Goal: Information Seeking & Learning: Learn about a topic

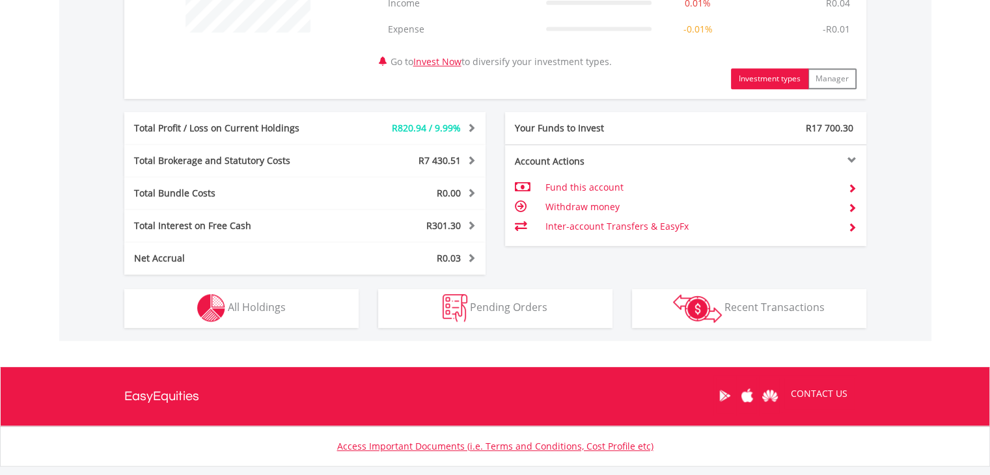
scroll to position [599, 0]
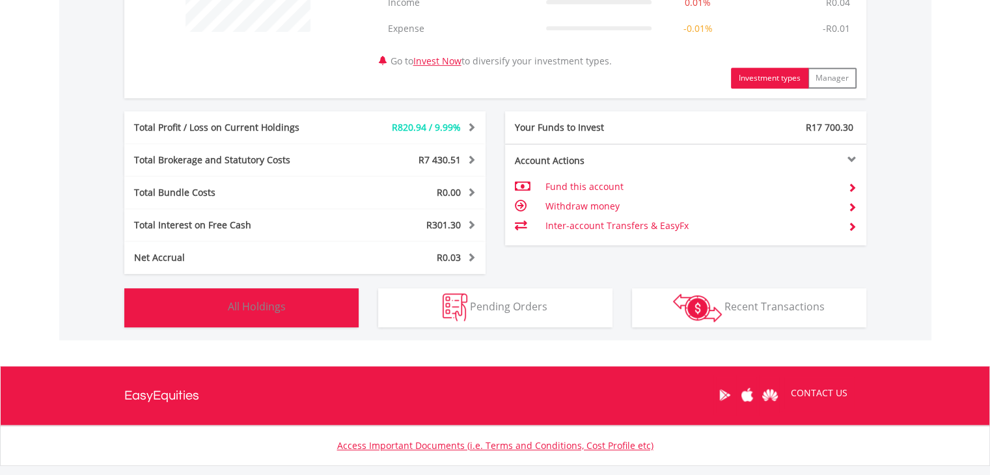
click at [254, 307] on span "All Holdings" at bounding box center [257, 306] width 58 height 14
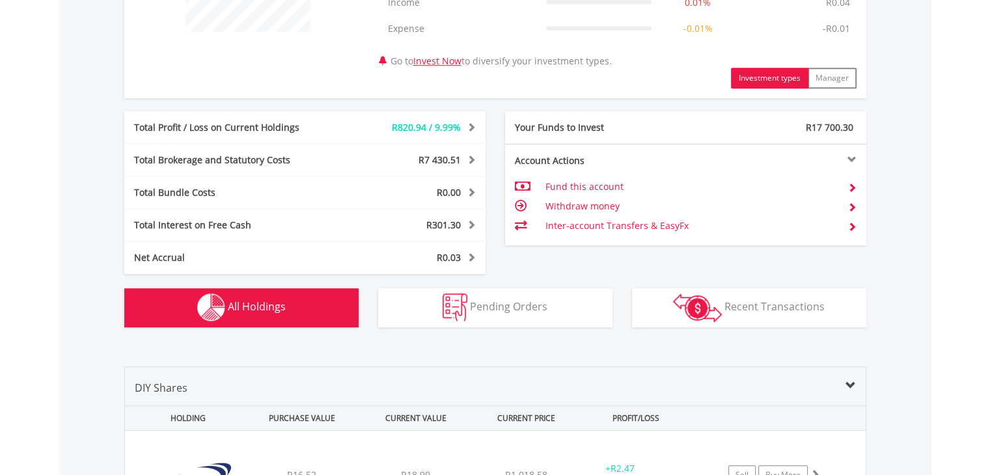
scroll to position [964, 0]
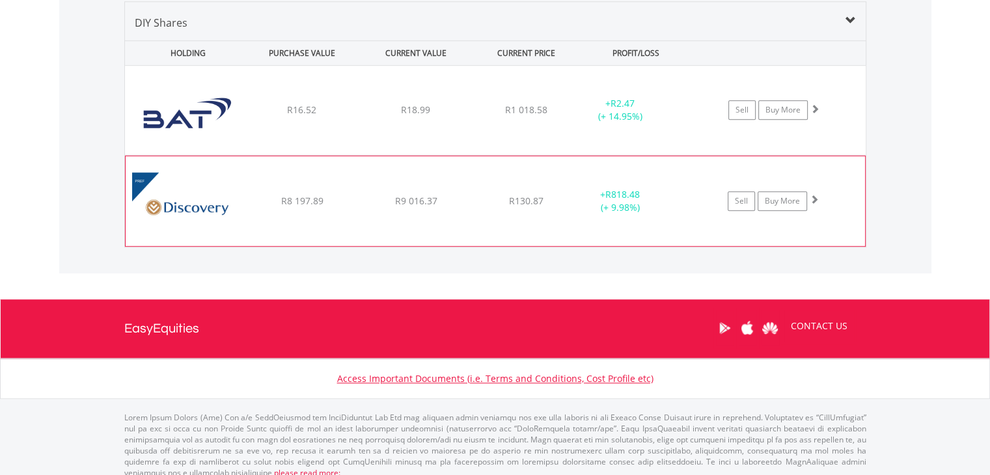
click at [331, 155] on div "﻿ Discovery Limited B Preference Share R8 197.89 R9 016.37 R130.87 + R818.48 (+…" at bounding box center [495, 110] width 741 height 89
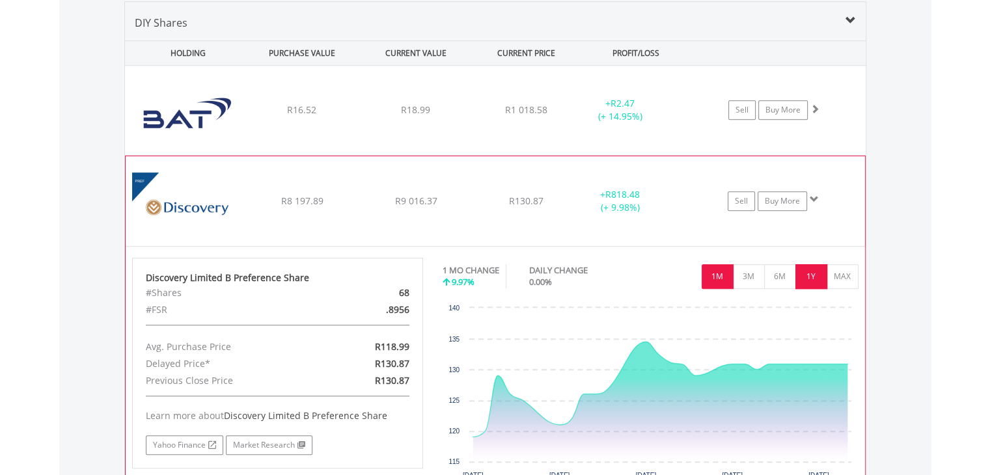
click at [802, 275] on button "1Y" at bounding box center [811, 276] width 32 height 25
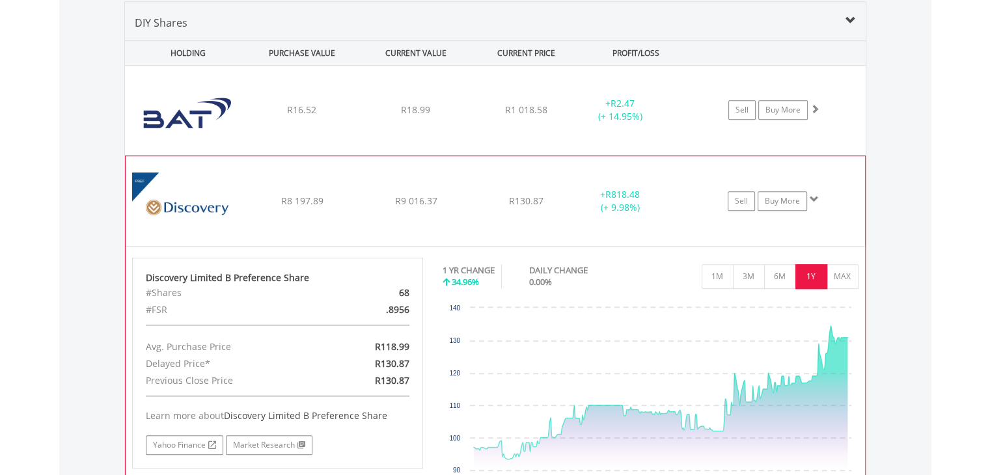
scroll to position [990, 0]
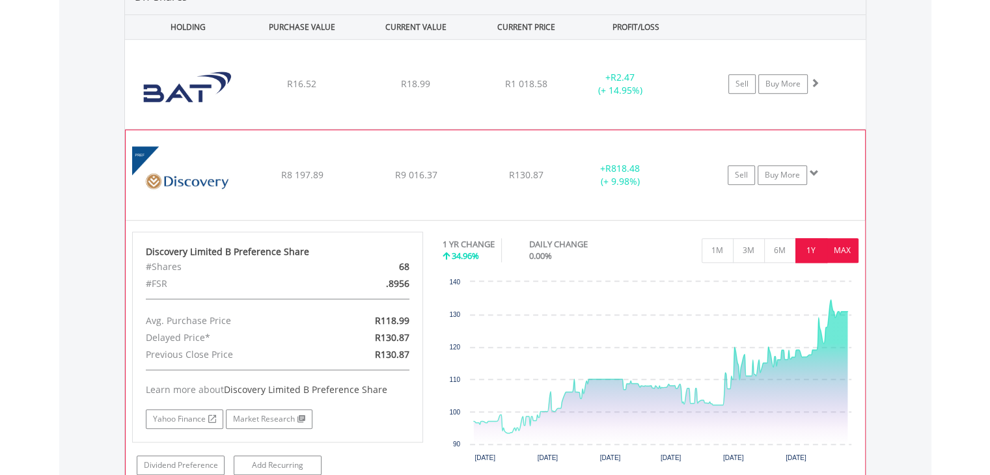
click at [842, 241] on button "MAX" at bounding box center [843, 250] width 32 height 25
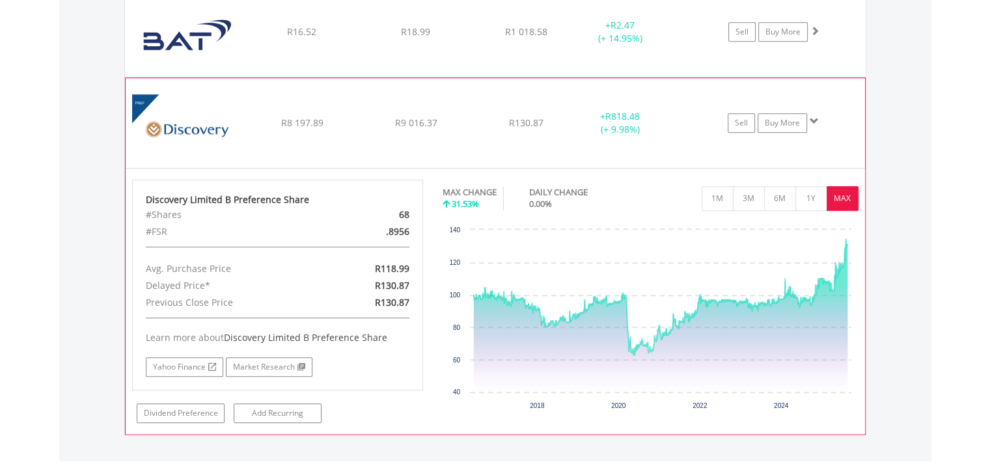
scroll to position [1068, 0]
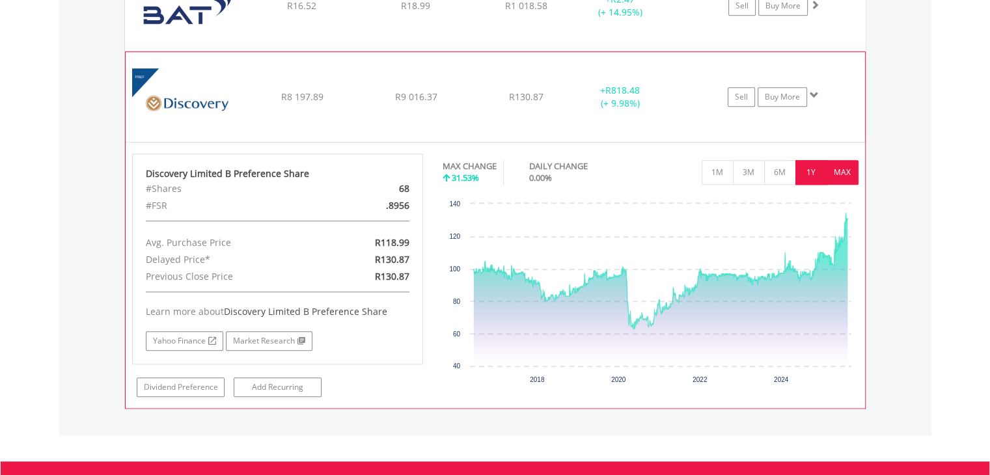
click at [811, 172] on button "1Y" at bounding box center [811, 172] width 32 height 25
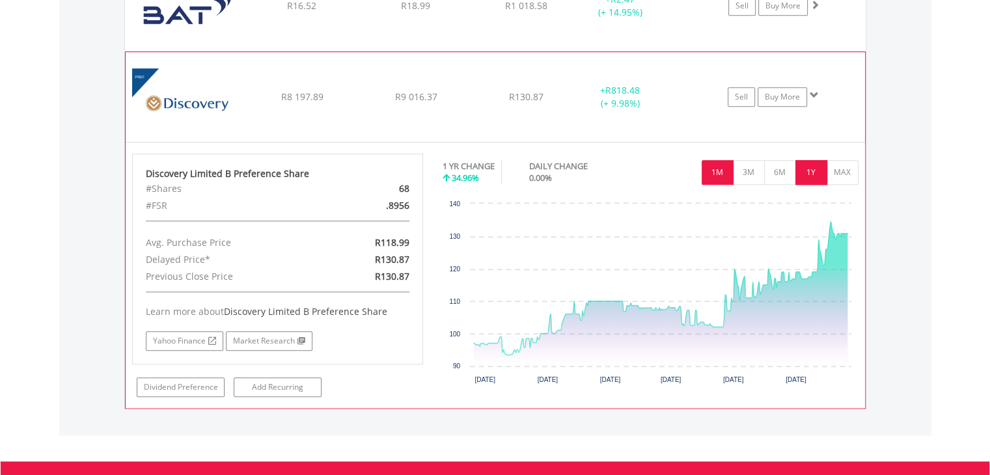
click at [720, 178] on button "1M" at bounding box center [718, 172] width 32 height 25
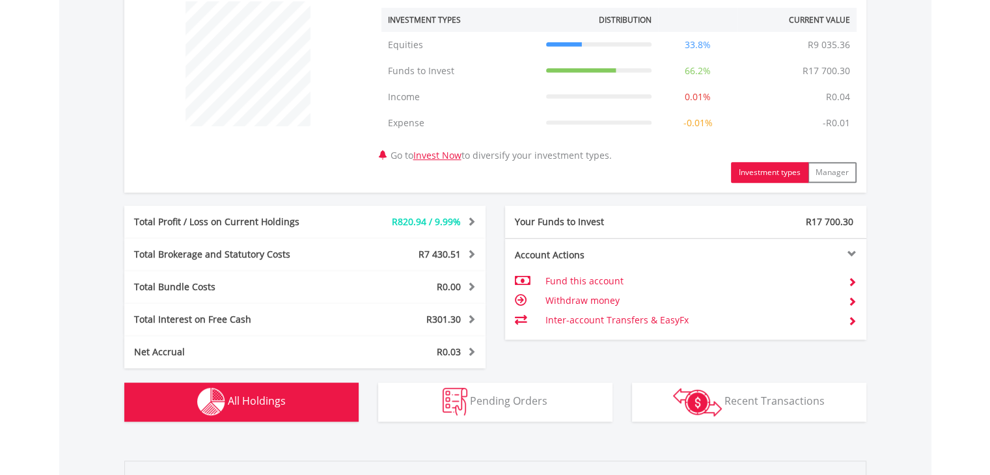
scroll to position [452, 0]
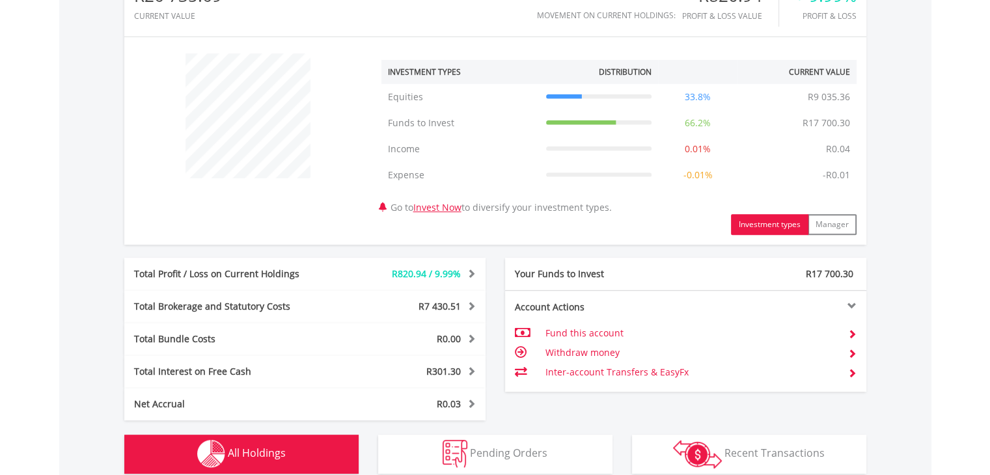
click at [556, 369] on td "Inter-account Transfers & EasyFx" at bounding box center [691, 373] width 292 height 20
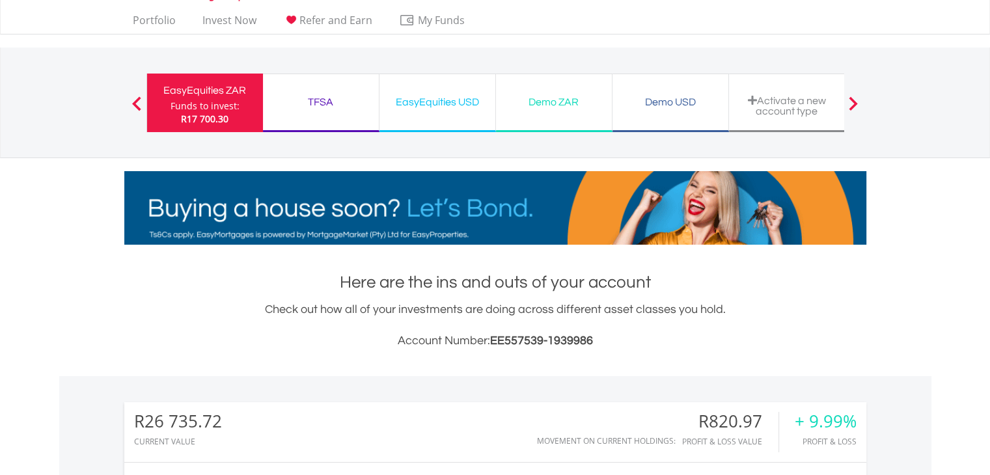
scroll to position [26, 0]
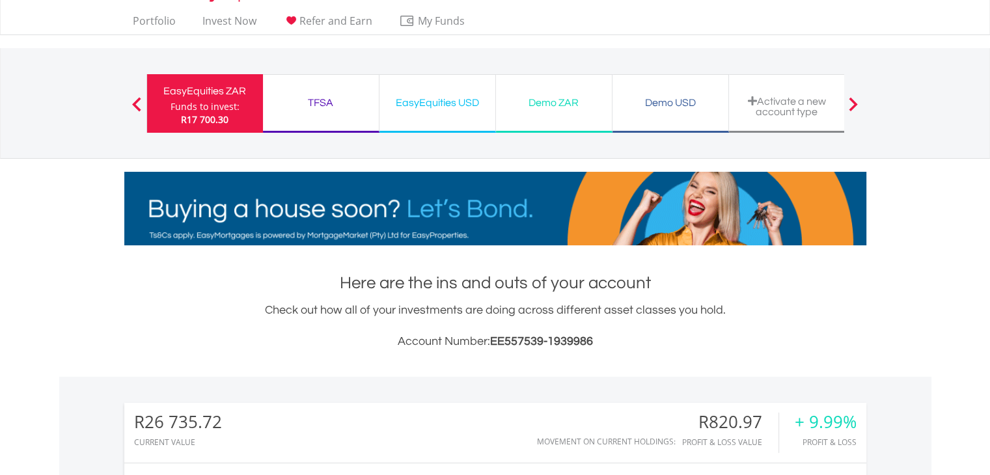
click at [454, 115] on div "EasyEquities USD Funds to invest: R17 700.30" at bounding box center [437, 103] width 116 height 59
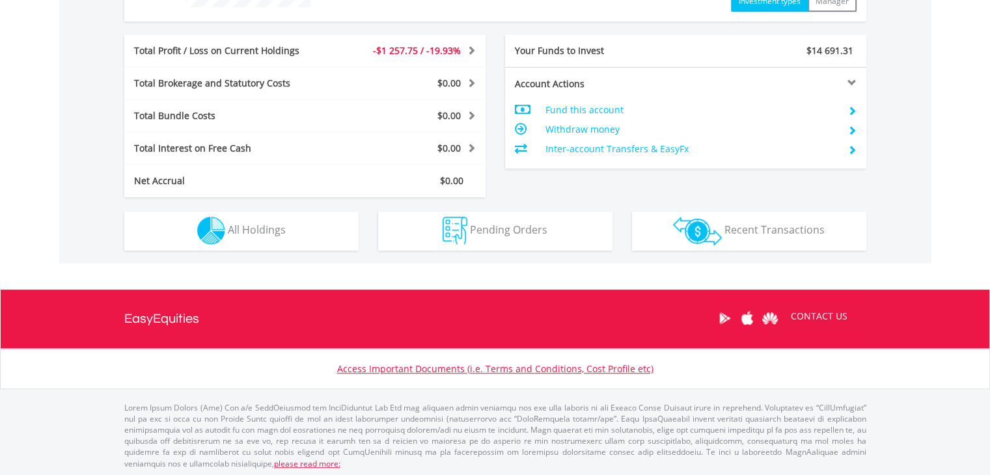
scroll to position [625, 0]
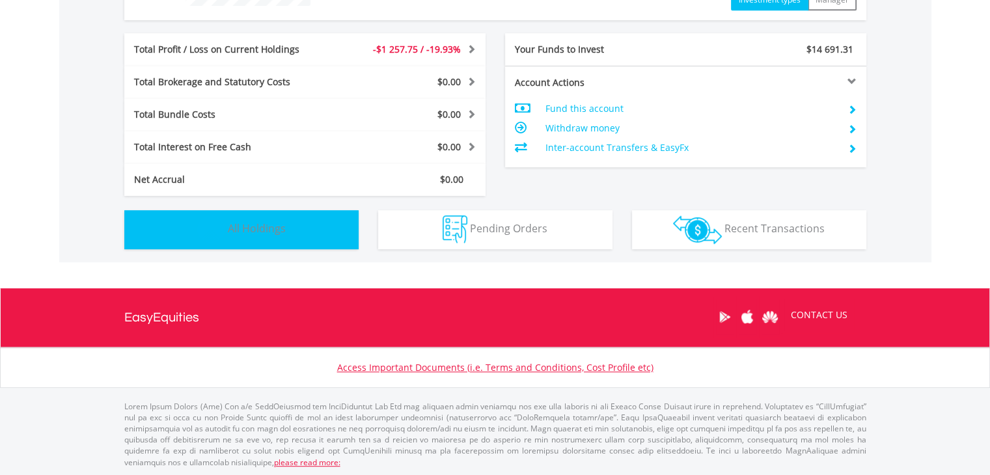
click at [336, 218] on button "Holdings All Holdings" at bounding box center [241, 229] width 234 height 39
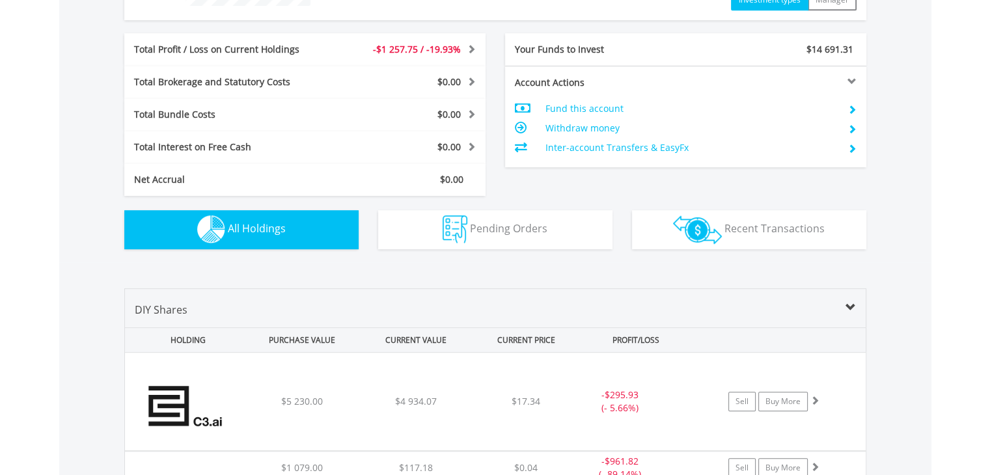
scroll to position [876, 0]
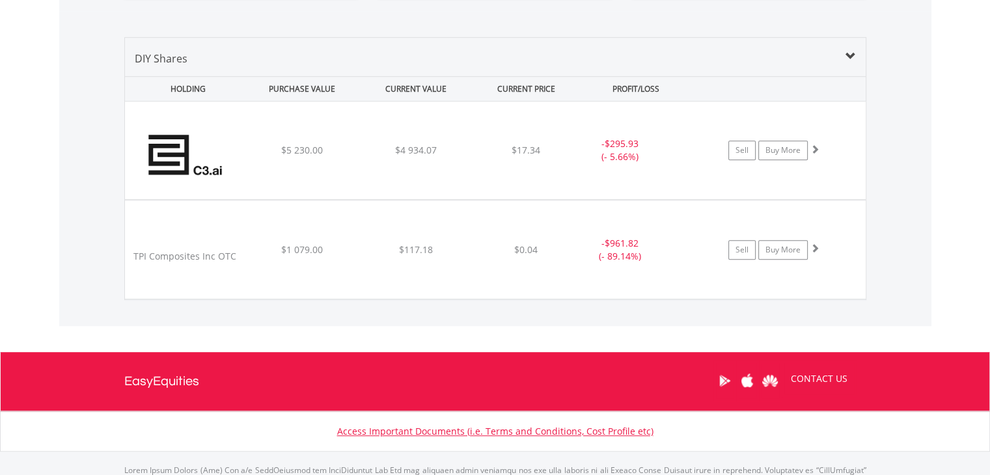
click at [336, 199] on div "﻿ TPI Composites Inc OTC $1 079.00 $117.18 $0.04 - $961.82 (- 89.14%) Sell Buy …" at bounding box center [495, 151] width 741 height 98
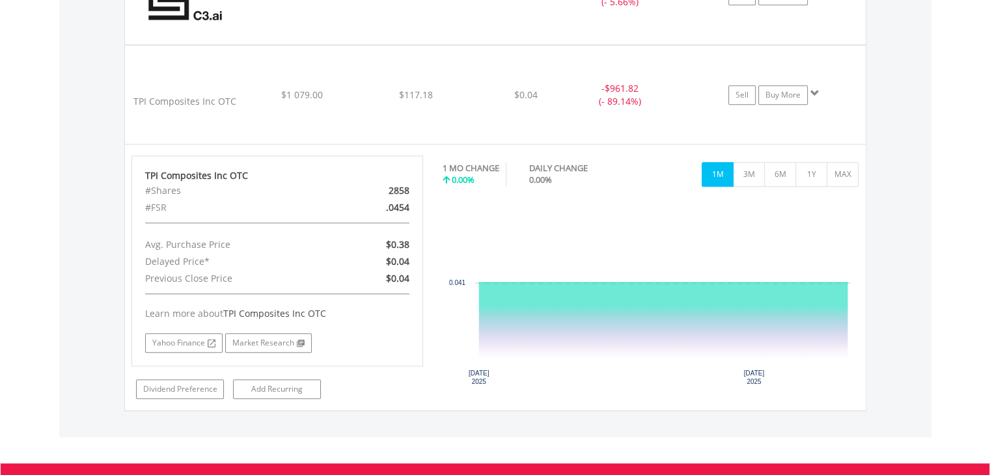
scroll to position [1162, 0]
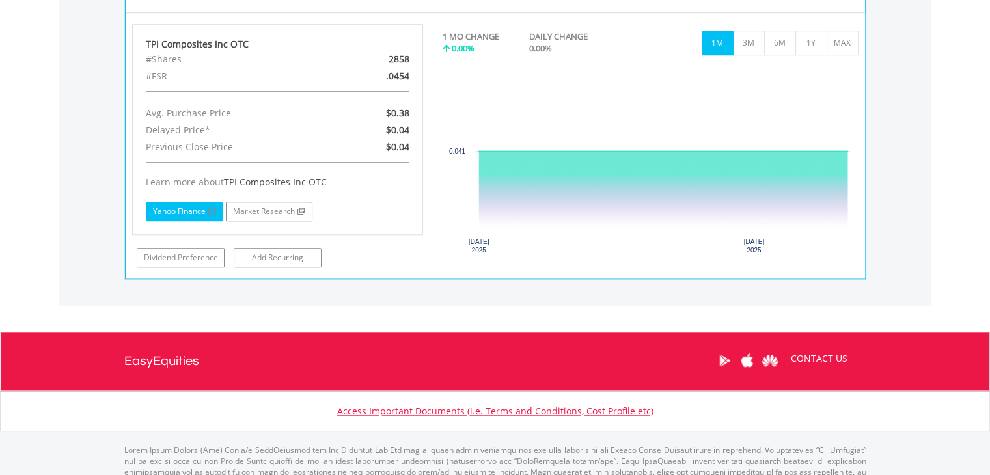
click at [195, 211] on link "Yahoo Finance" at bounding box center [184, 212] width 77 height 20
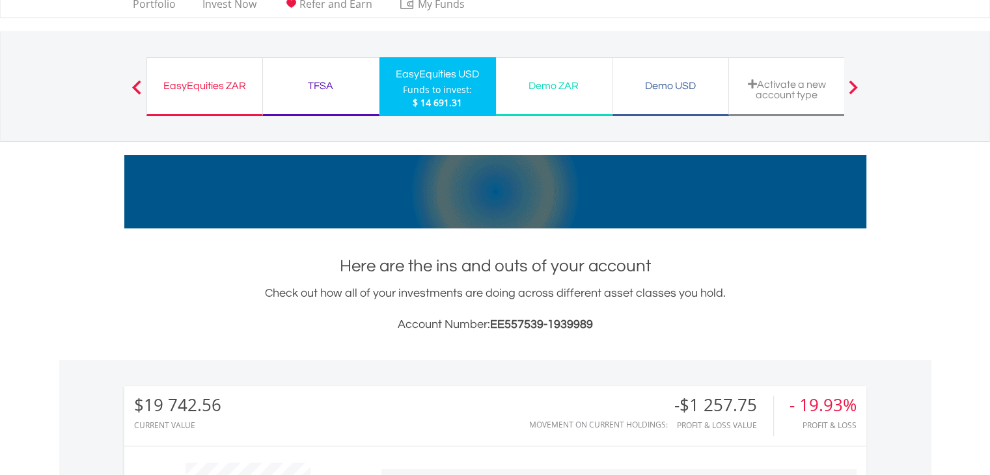
scroll to position [0, 0]
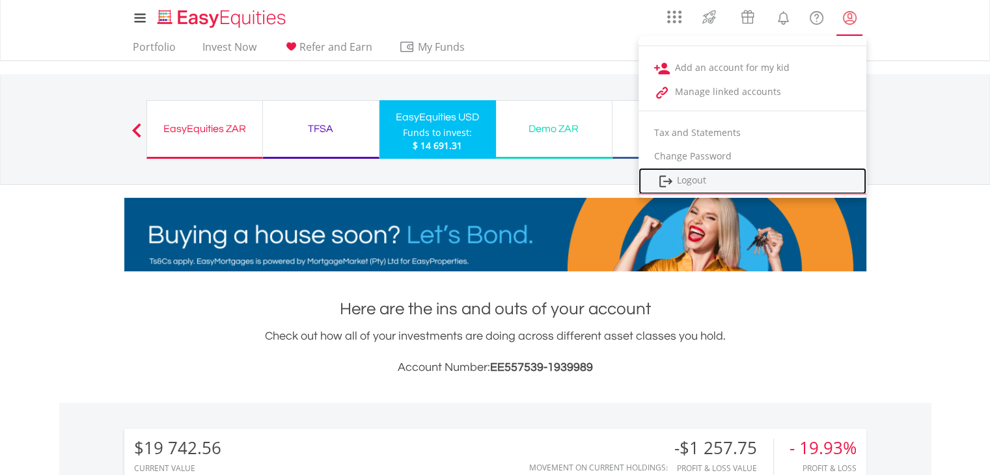
click at [683, 178] on link "Logout" at bounding box center [752, 181] width 228 height 27
